Goal: Find contact information: Find contact information

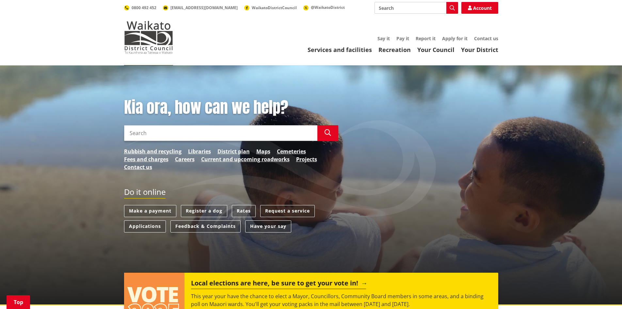
scroll to position [98, 0]
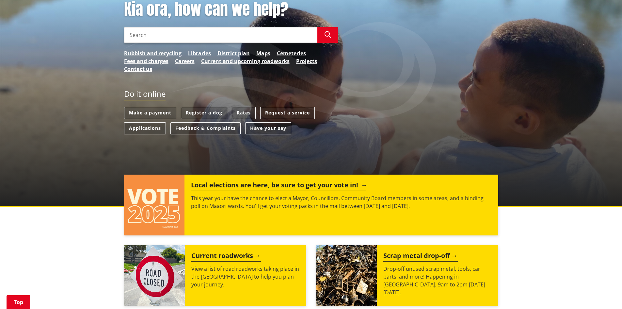
click at [267, 191] on div "Local elections are here, be sure to get your vote in! This year your have the …" at bounding box center [340, 204] width 313 height 61
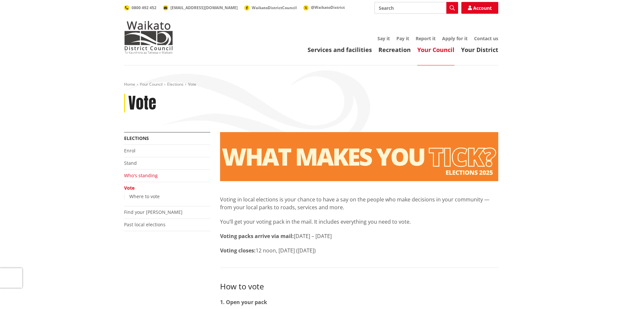
click at [147, 176] on link "Who's standing" at bounding box center [141, 175] width 34 height 6
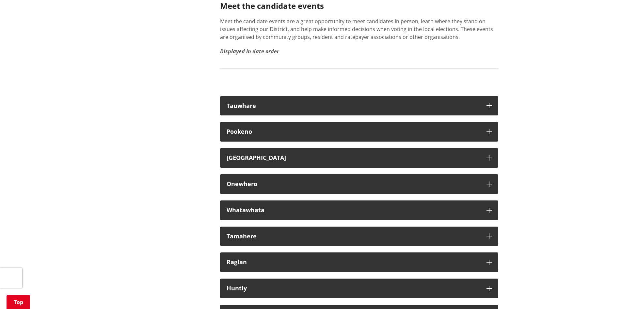
scroll to position [3722, 0]
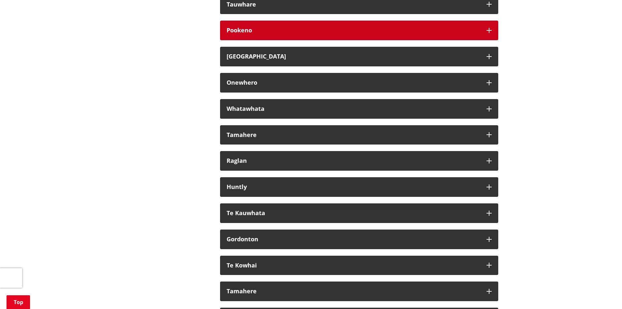
click at [244, 34] on div "Pookeno" at bounding box center [353, 30] width 253 height 7
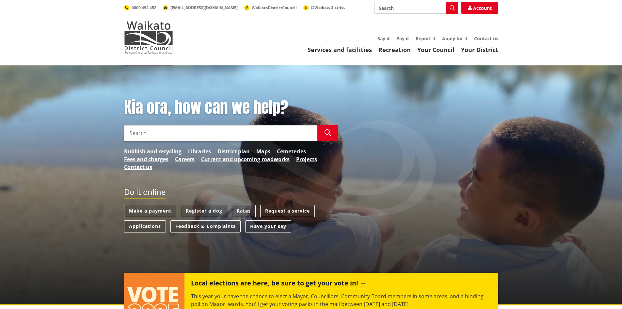
click at [171, 131] on input "Search" at bounding box center [220, 133] width 193 height 16
type input "community boards"
click at [328, 133] on icon "button" at bounding box center [328, 132] width 7 height 7
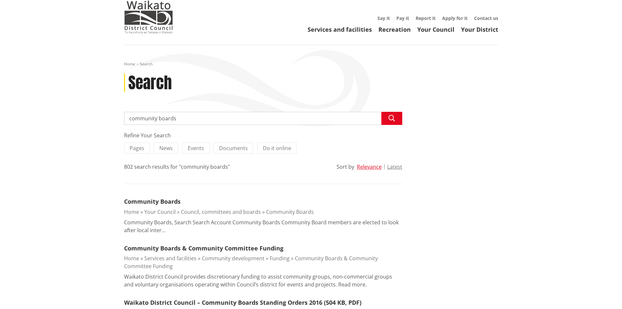
scroll to position [163, 0]
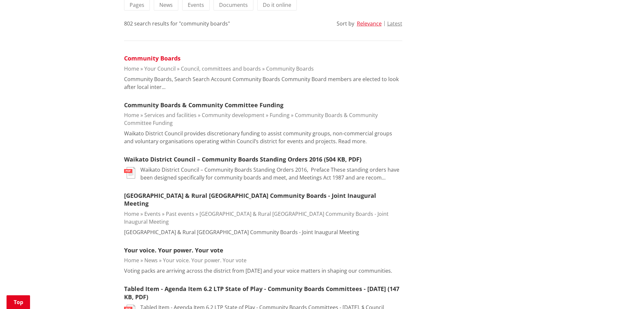
click at [156, 58] on link "Community Boards" at bounding box center [152, 58] width 56 height 8
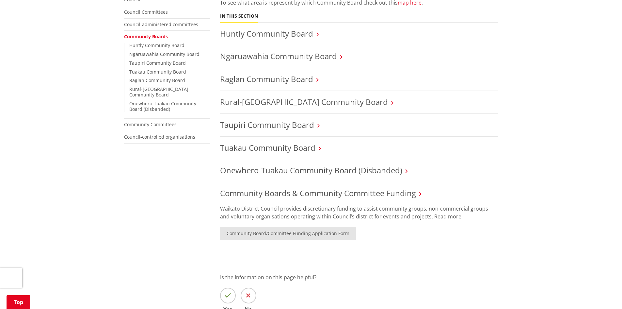
scroll to position [131, 0]
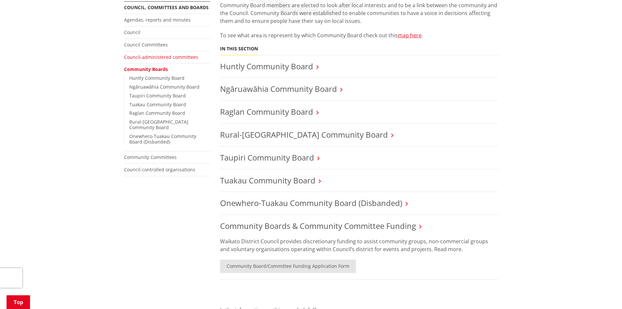
click at [157, 57] on link "Council-administered committees" at bounding box center [161, 57] width 74 height 6
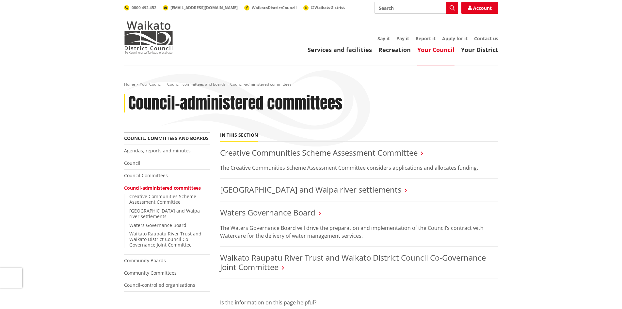
click at [380, 7] on input "Search" at bounding box center [416, 8] width 84 height 12
click at [451, 7] on icon "button" at bounding box center [452, 7] width 5 height 5
click at [411, 20] on div "Pokeno Community Committee Meeting" at bounding box center [416, 20] width 83 height 12
type input "Pokeno Community Committee Meeting"
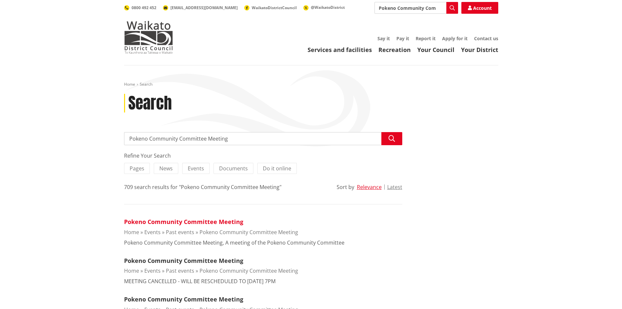
click at [176, 221] on link "Pokeno Community Committee Meeting" at bounding box center [183, 221] width 119 height 8
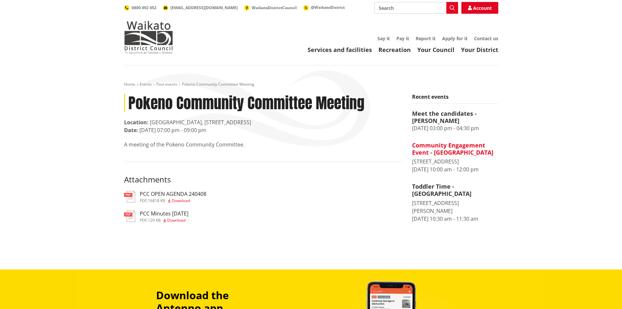
click at [438, 154] on h4 "Community Engagement Event - [GEOGRAPHIC_DATA]" at bounding box center [455, 149] width 86 height 14
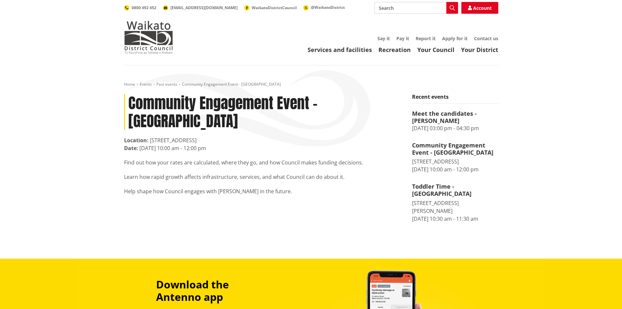
click at [380, 8] on input "Search" at bounding box center [416, 8] width 84 height 12
type input "[PERSON_NAME]"
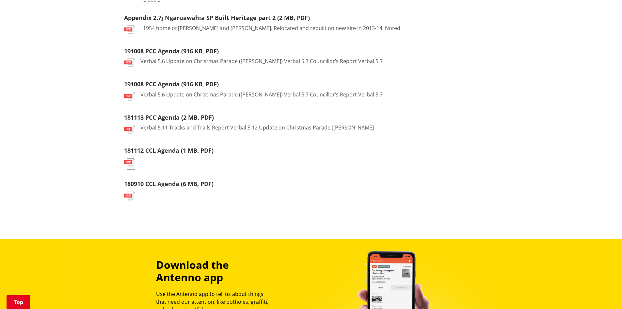
scroll to position [294, 0]
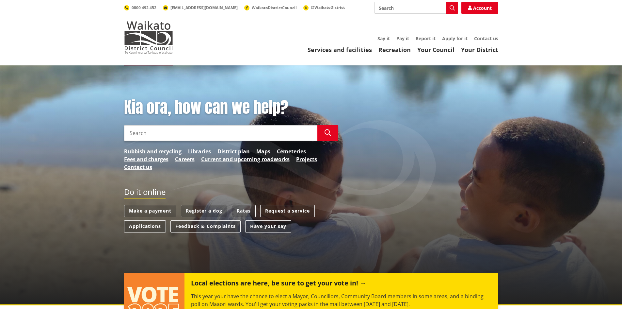
click at [133, 131] on input "Search" at bounding box center [220, 133] width 193 height 16
click at [132, 134] on input "pokeno community committee members" at bounding box center [220, 133] width 193 height 16
type input "pookeno community committee members"
click at [326, 133] on icon "button" at bounding box center [328, 132] width 7 height 7
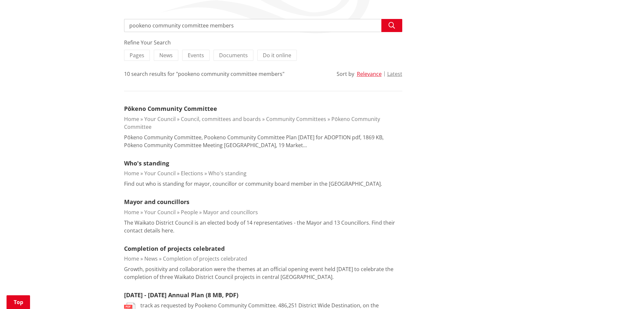
scroll to position [98, 0]
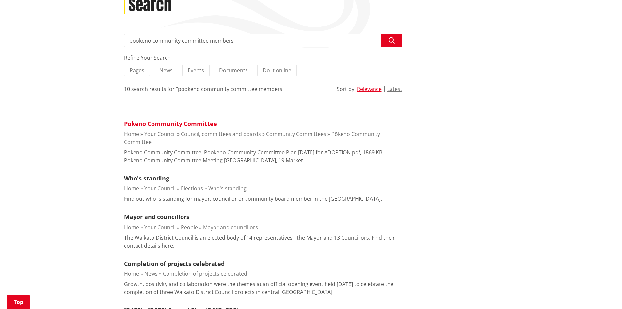
click at [165, 123] on link "Pōkeno Community Committee" at bounding box center [170, 123] width 93 height 8
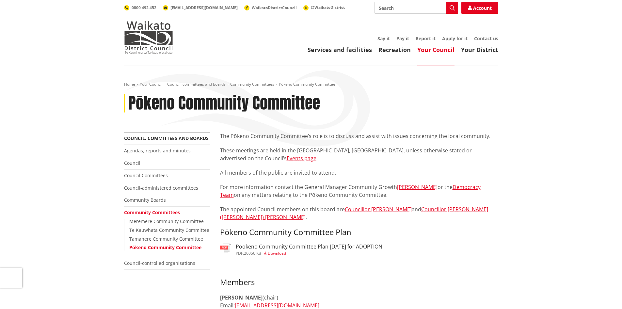
click at [159, 249] on link "Pōkeno Community Committee" at bounding box center [165, 247] width 72 height 6
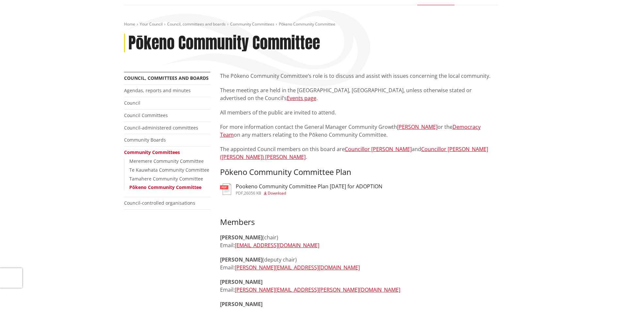
scroll to position [65, 0]
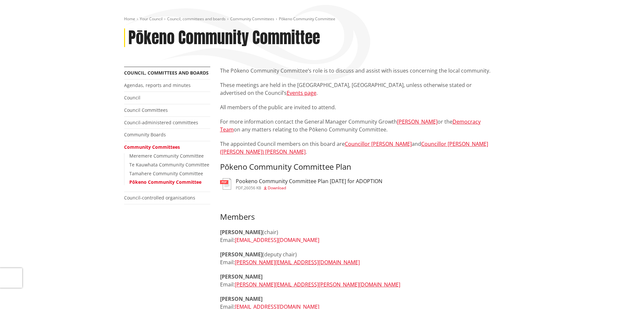
click at [271, 236] on link "[EMAIL_ADDRESS][DOMAIN_NAME]" at bounding box center [277, 239] width 85 height 7
